Goal: Ask a question: Seek information or help from site administrators or community

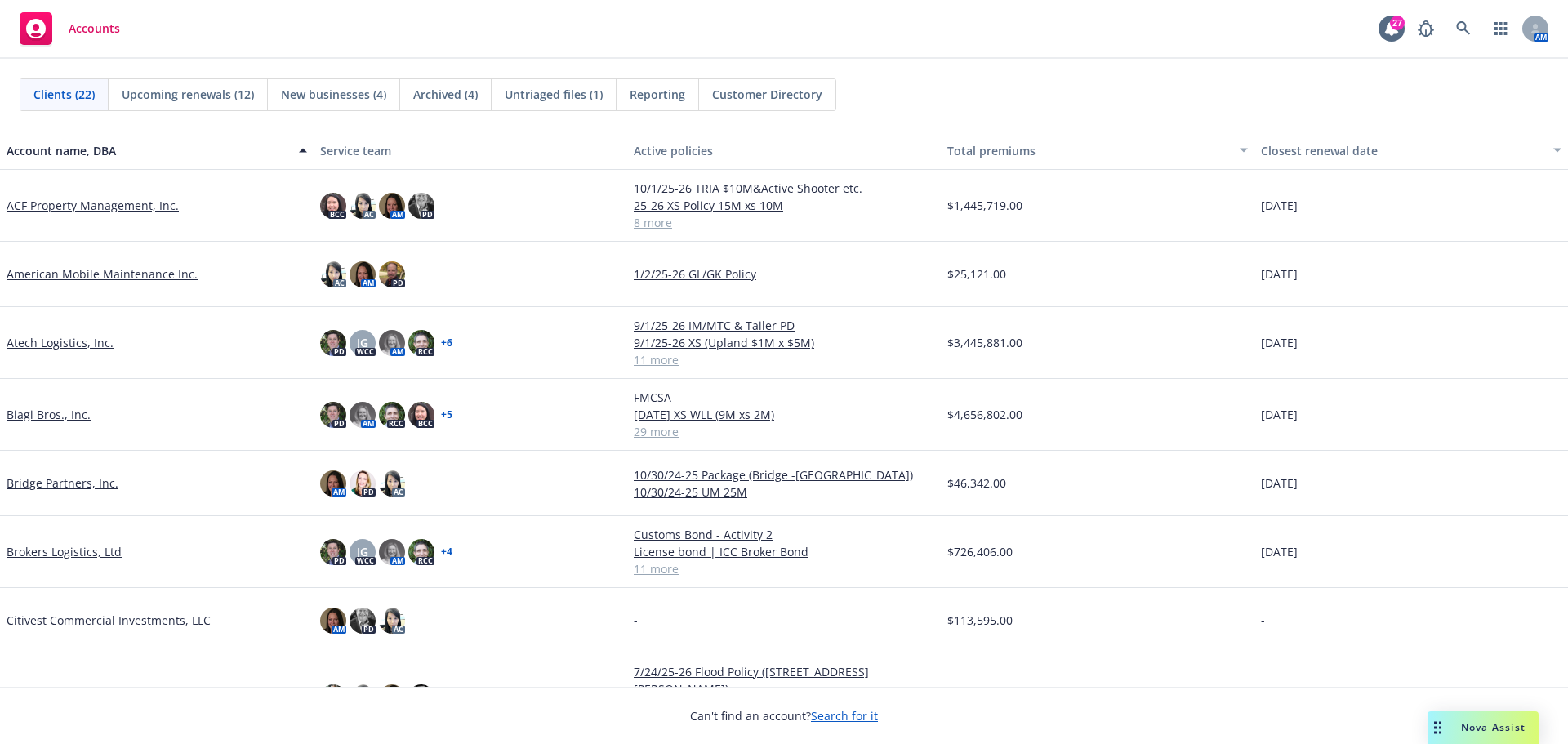
click at [66, 417] on link "Biagi Bros., Inc." at bounding box center [49, 414] width 84 height 17
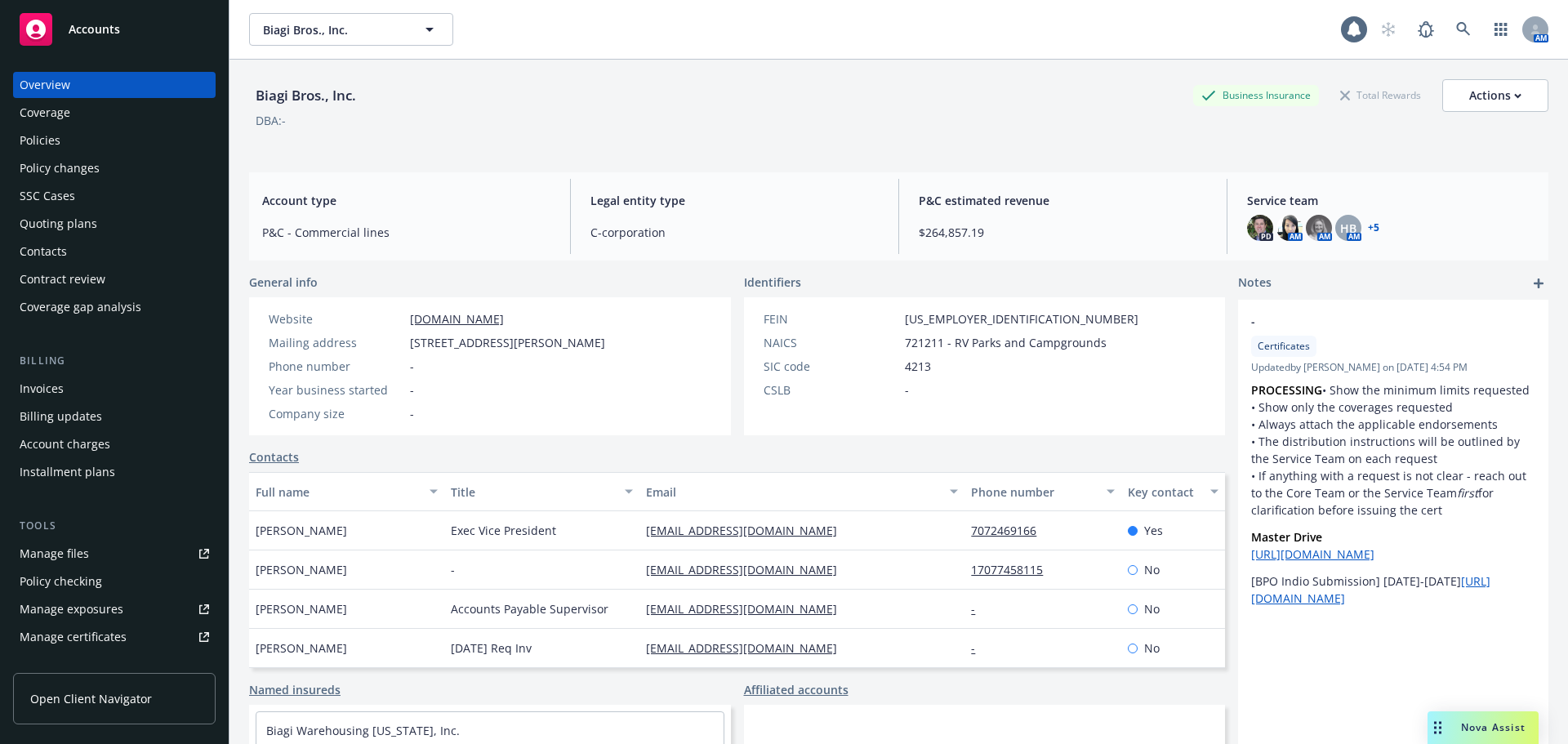
click at [1471, 725] on span "Nova Assist" at bounding box center [1493, 727] width 65 height 14
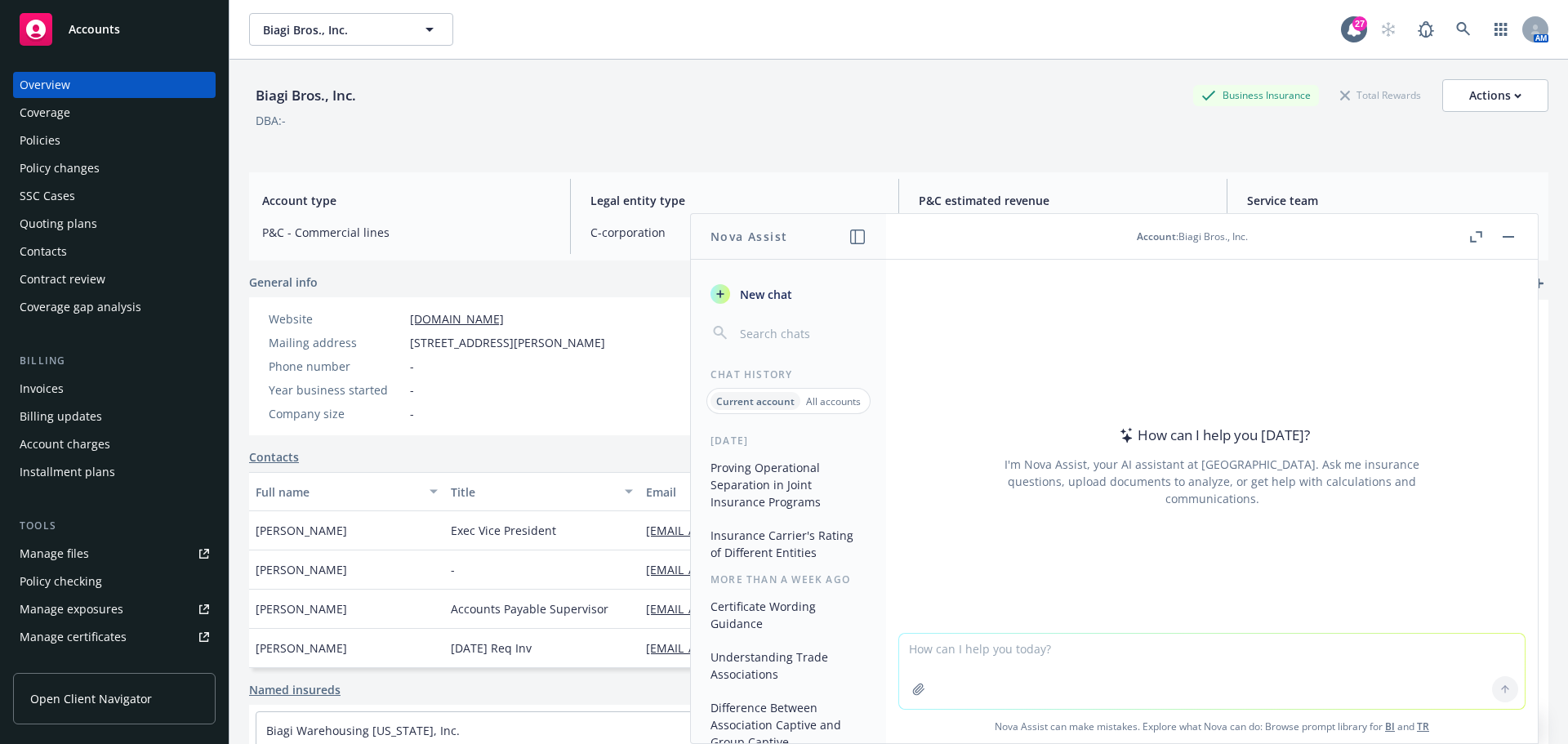
click at [961, 652] on textarea at bounding box center [1212, 671] width 626 height 75
type textarea "do umbrella limits in a contract need to be in addition to the underlying?"
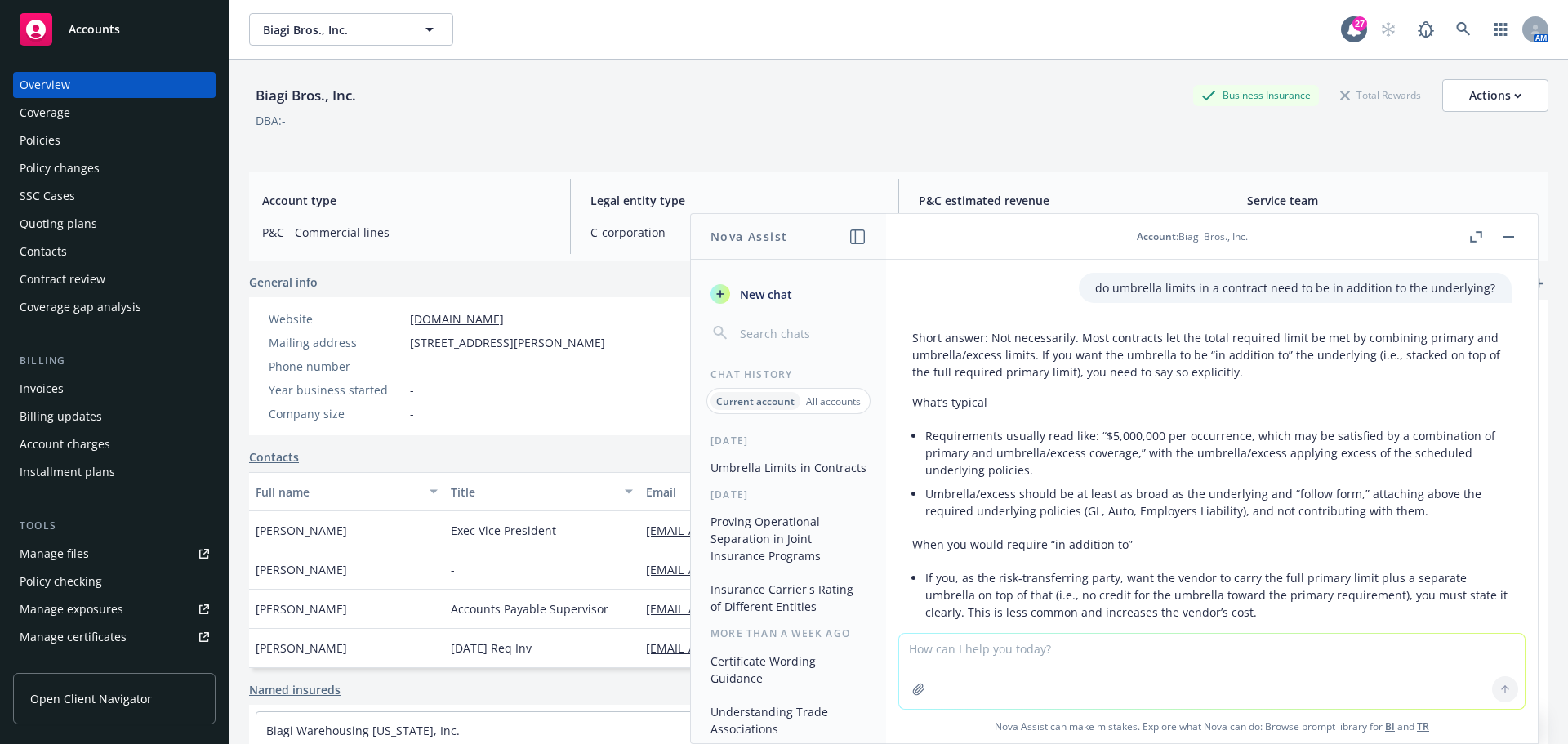
click at [1043, 478] on li "Requirements usually read like: “$5,000,000 per occurrence, which may be satisf…" at bounding box center [1219, 453] width 586 height 58
click at [1120, 356] on p "Short answer: Not necessarily. Most contracts let the total required limit be m…" at bounding box center [1212, 354] width 600 height 51
click at [1078, 336] on p "Short answer: Not necessarily. Most contracts let the total required limit be m…" at bounding box center [1212, 354] width 600 height 51
click at [1132, 346] on p "Short answer: Not necessarily. Most contracts let the total required limit be m…" at bounding box center [1212, 354] width 600 height 51
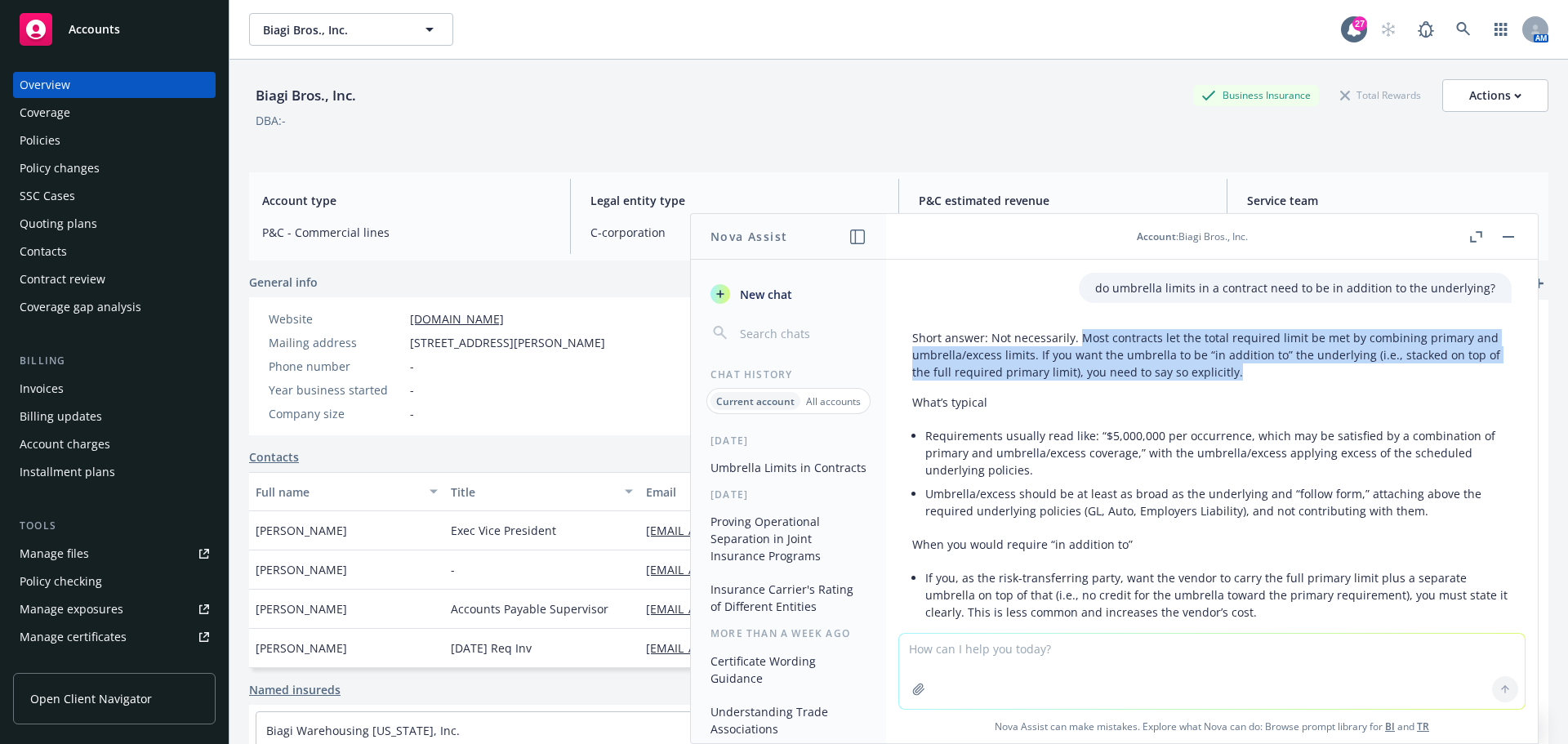
drag, startPoint x: 1075, startPoint y: 334, endPoint x: 1238, endPoint y: 371, distance: 167.1
click at [1238, 371] on p "Short answer: Not necessarily. Most contracts let the total required limit be m…" at bounding box center [1212, 354] width 600 height 51
copy p "Most contracts let the total required limit be met by combining primary and umb…"
